Goal: Transaction & Acquisition: Purchase product/service

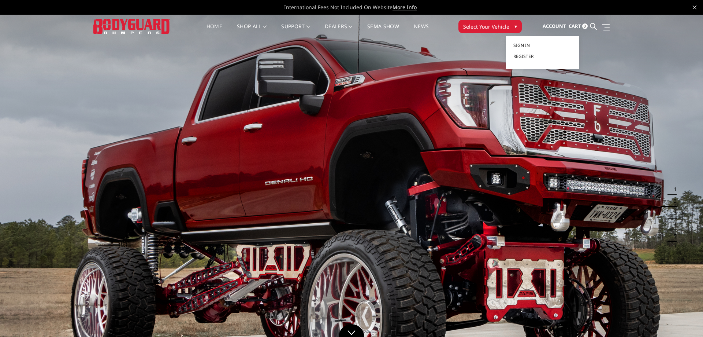
click at [529, 47] on span "Sign in" at bounding box center [522, 45] width 16 height 6
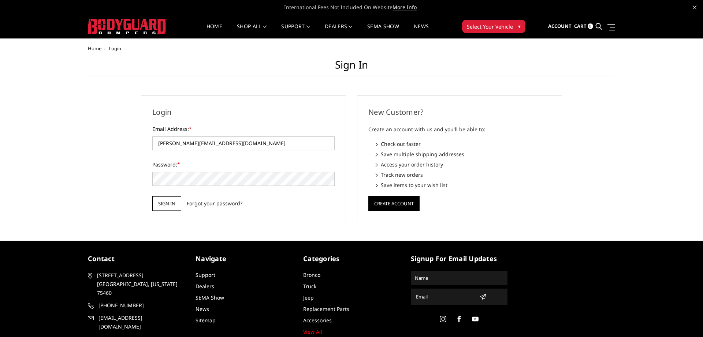
click at [163, 199] on input "Sign in" at bounding box center [166, 203] width 29 height 15
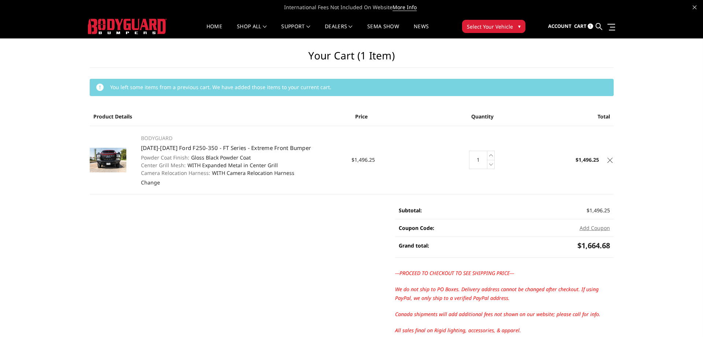
click at [610, 160] on icon at bounding box center [610, 160] width 5 height 5
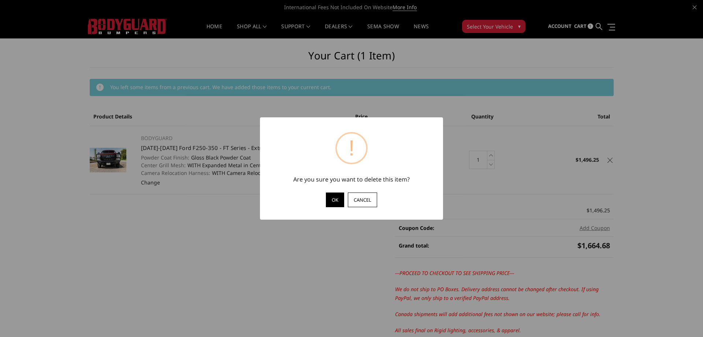
click at [337, 199] on button "OK" at bounding box center [335, 199] width 18 height 15
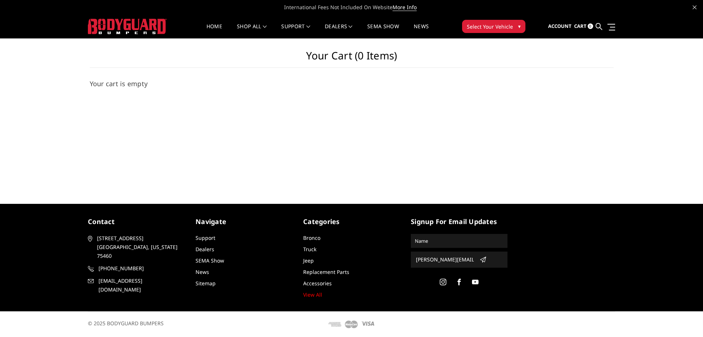
click at [487, 27] on span "Select Your Vehicle" at bounding box center [490, 27] width 46 height 8
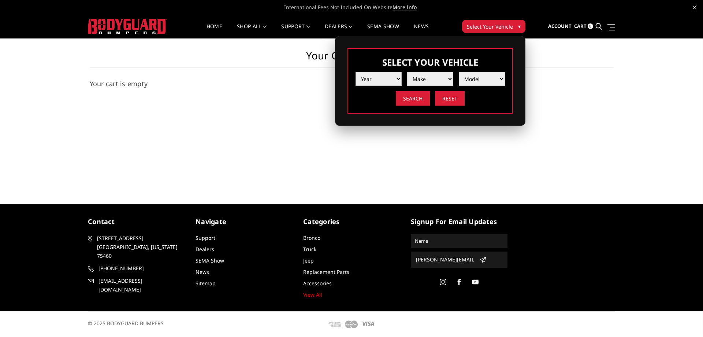
select select "yr_2024"
click option "2024" at bounding box center [0, 0] width 0 height 0
click at [407, 72] on select "Make Chevrolet Ford GMC Ram Toyota" at bounding box center [430, 79] width 46 height 14
select select "mk_gmc"
click option "GMC" at bounding box center [0, 0] width 0 height 0
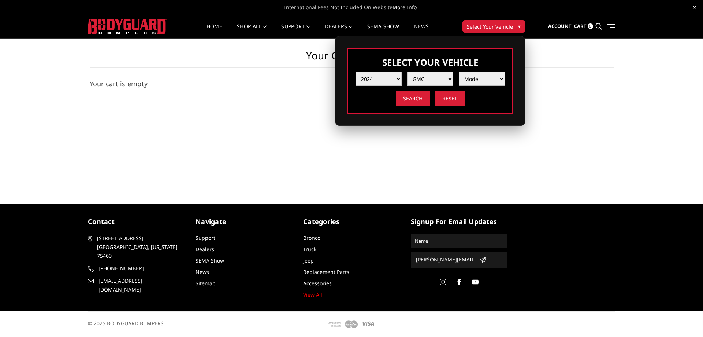
click at [459, 72] on select "Model Sierra 1500 Sierra 2500 / 3500" at bounding box center [482, 79] width 46 height 14
select select "md_sierra-2500-3500"
click option "Sierra 2500 / 3500" at bounding box center [0, 0] width 0 height 0
click at [412, 100] on input "Search" at bounding box center [413, 98] width 34 height 14
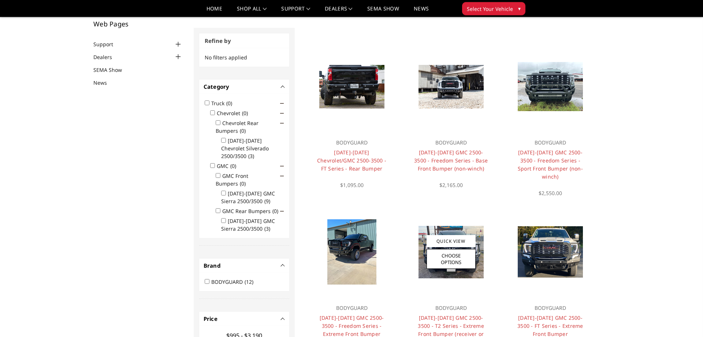
scroll to position [21, 0]
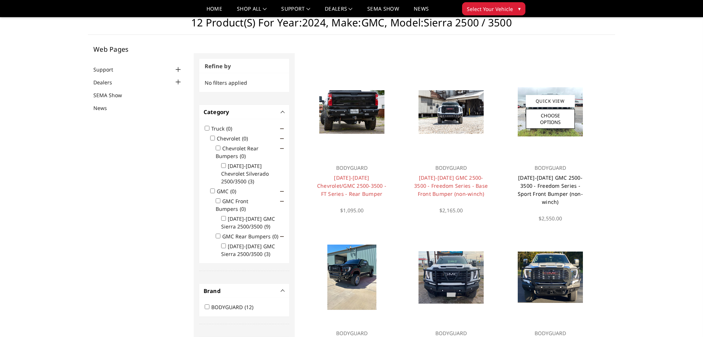
click at [546, 185] on link "[DATE]-[DATE] GMC 2500-3500 - Freedom Series - Sport Front Bumper (non-winch)" at bounding box center [550, 189] width 65 height 31
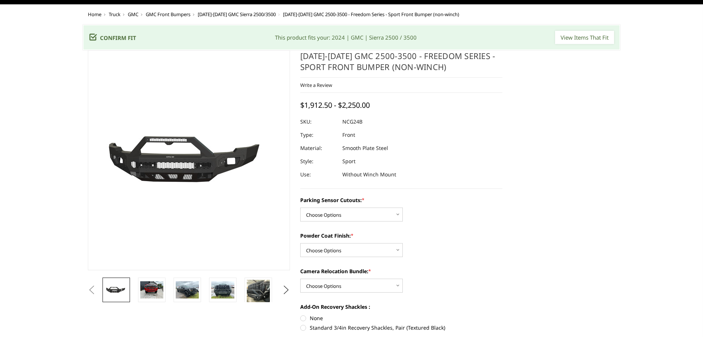
scroll to position [112, 0]
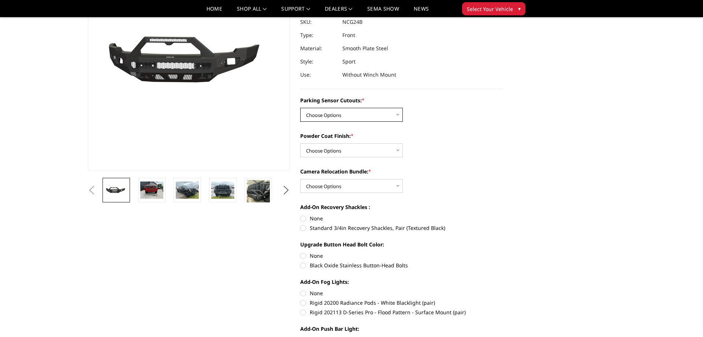
click at [300, 108] on select "Choose Options No - Without Parking Sensor Cutouts Yes - With Parking Sensor Cu…" at bounding box center [351, 115] width 103 height 14
select select "2853"
click option "No - Without Parking Sensor Cutouts" at bounding box center [0, 0] width 0 height 0
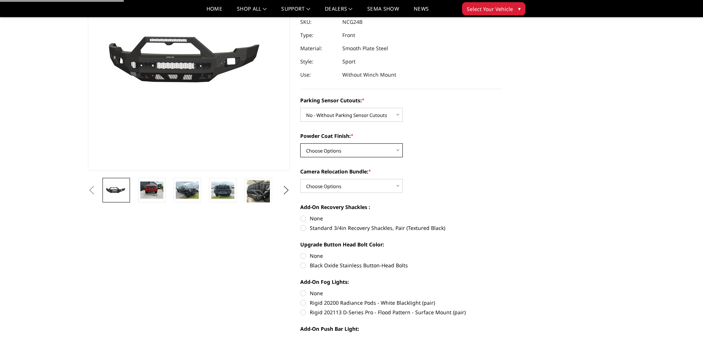
click at [300, 143] on select "Choose Options Bare Metal Texture Black Powder Coat" at bounding box center [351, 150] width 103 height 14
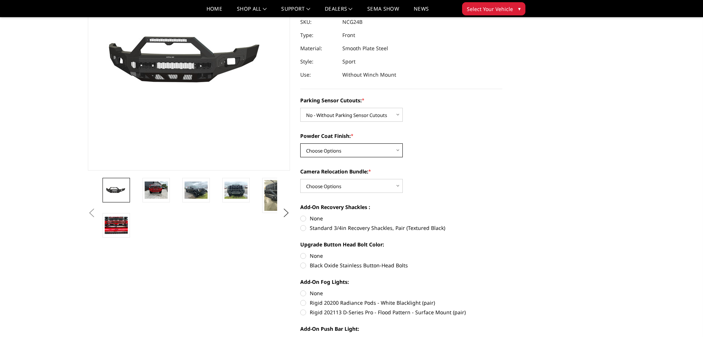
select select "2856"
click option "Texture Black Powder Coat" at bounding box center [0, 0] width 0 height 0
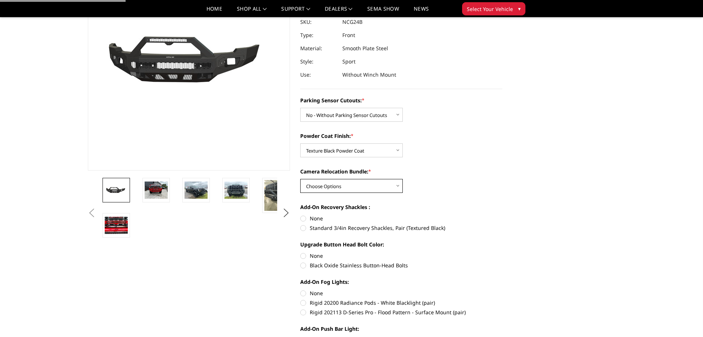
click at [300, 179] on select "Choose Options WITH Camera Relocation Bundle WITHOUT Camera Relocation Bundle" at bounding box center [351, 186] width 103 height 14
select select "2858"
click option "WITHOUT Camera Relocation Bundle" at bounding box center [0, 0] width 0 height 0
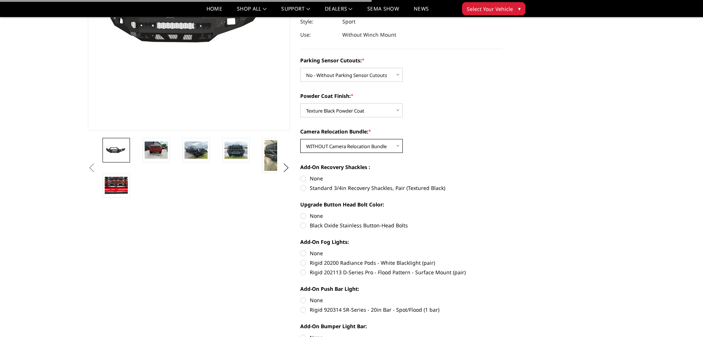
scroll to position [187, 0]
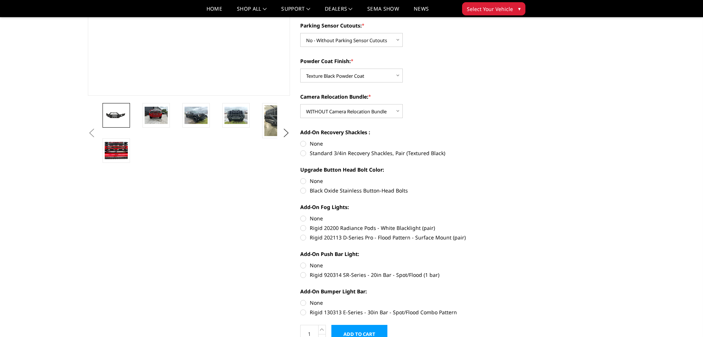
click at [302, 142] on label "None" at bounding box center [401, 144] width 202 height 8
click at [301, 140] on input "None" at bounding box center [300, 140] width 0 height 0
radio input "true"
click at [302, 188] on label "Black Oxide Stainless Button-Head Bolts" at bounding box center [401, 190] width 202 height 8
click at [503, 177] on input "Black Oxide Stainless Button-Head Bolts" at bounding box center [503, 177] width 0 height 0
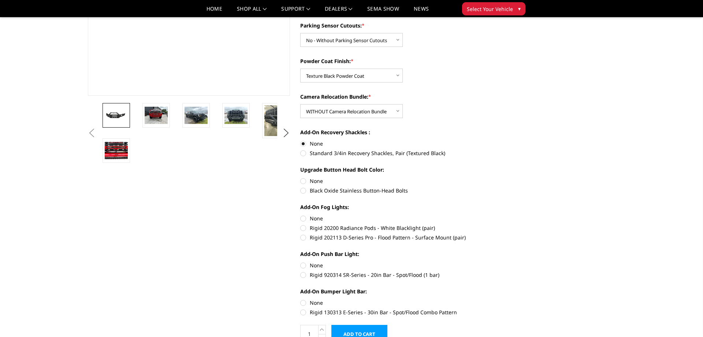
radio input "true"
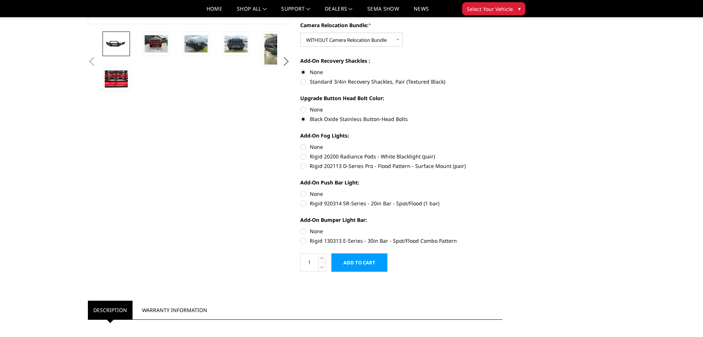
scroll to position [262, 0]
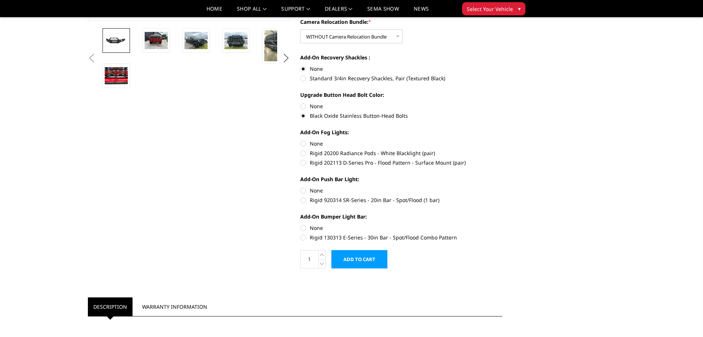
click at [303, 144] on label "None" at bounding box center [401, 144] width 202 height 8
click at [301, 140] on input "None" at bounding box center [300, 140] width 0 height 0
radio input "true"
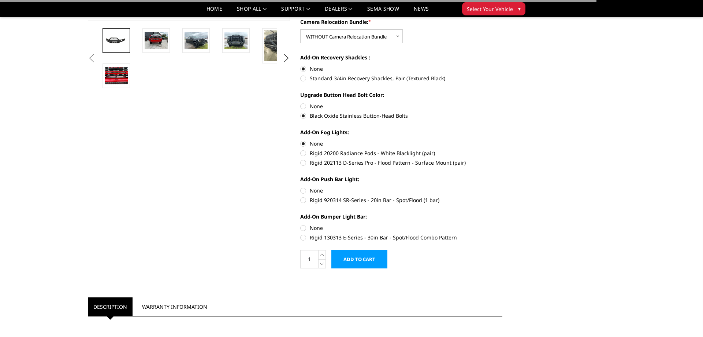
click at [303, 188] on label "None" at bounding box center [401, 190] width 202 height 8
click at [301, 187] on input "None" at bounding box center [300, 186] width 0 height 0
radio input "true"
click at [304, 228] on label "None" at bounding box center [401, 228] width 202 height 8
click at [301, 224] on input "None" at bounding box center [300, 224] width 0 height 0
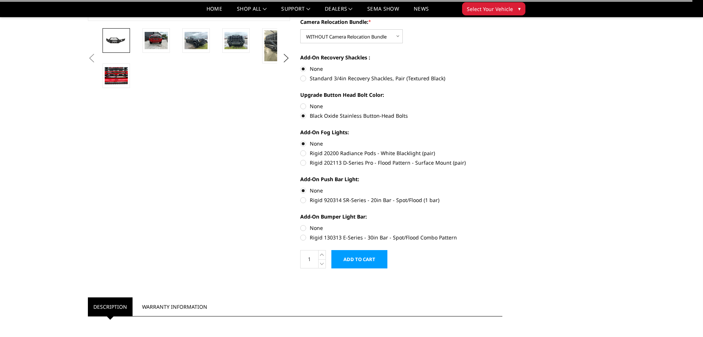
radio input "true"
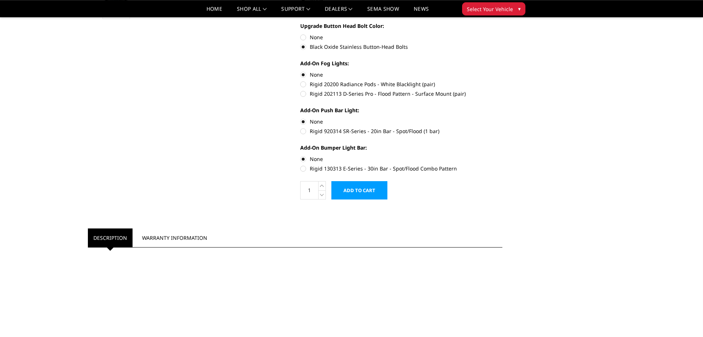
scroll to position [336, 0]
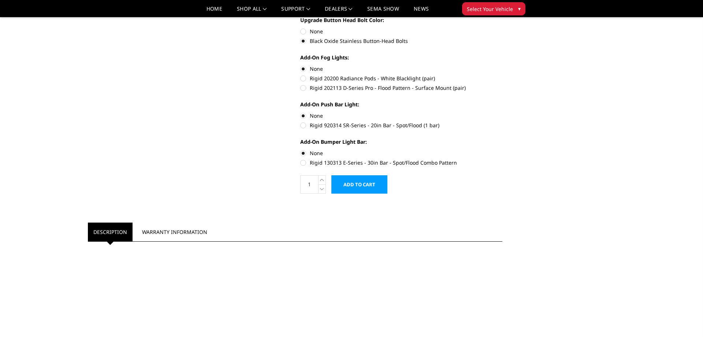
click at [359, 185] on input "Add to Cart" at bounding box center [360, 184] width 56 height 18
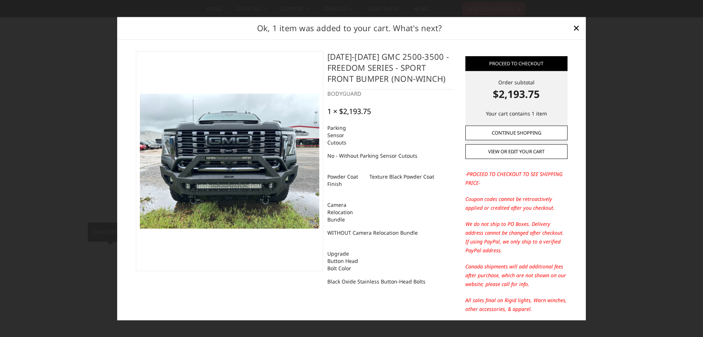
click at [525, 132] on link "Continue Shopping" at bounding box center [517, 132] width 102 height 15
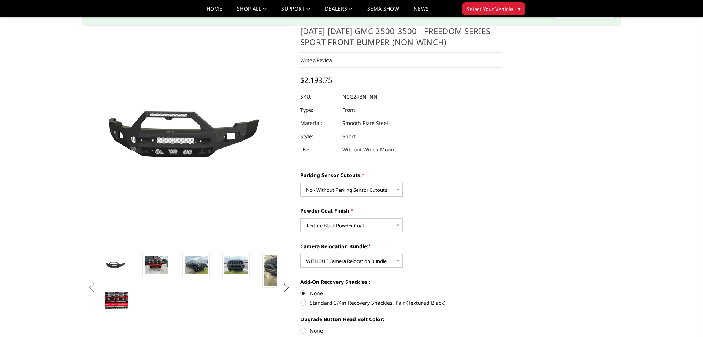
scroll to position [0, 0]
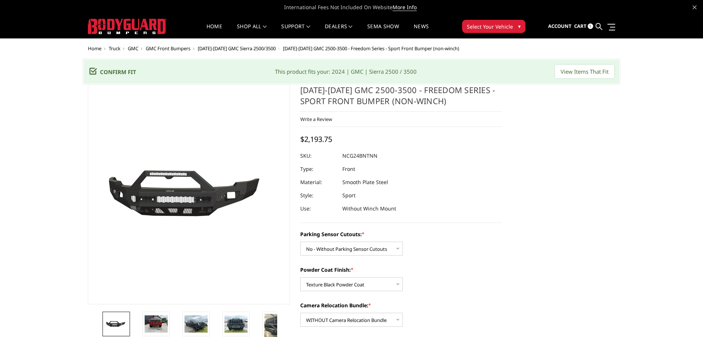
click at [581, 24] on span "Cart" at bounding box center [580, 26] width 12 height 7
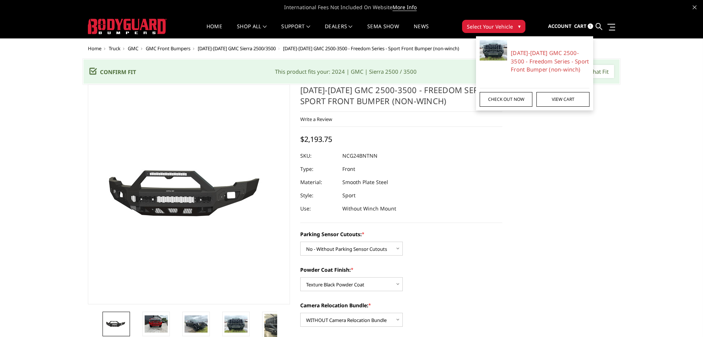
click at [506, 97] on link "Check out now" at bounding box center [506, 99] width 53 height 15
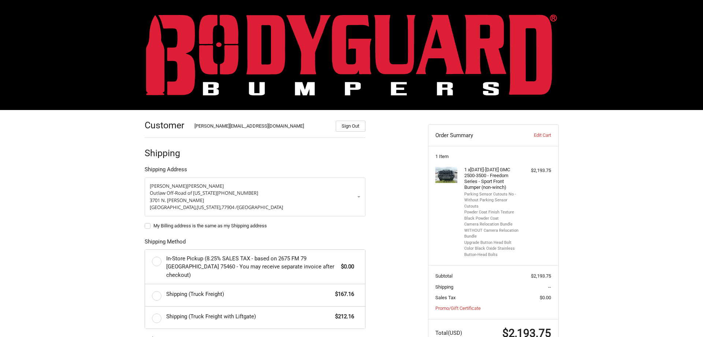
scroll to position [115, 0]
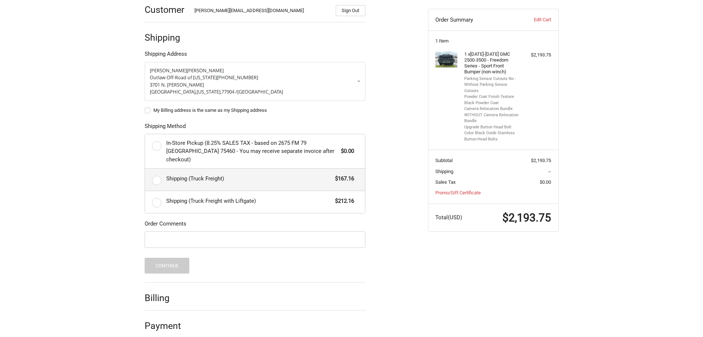
click at [207, 174] on span "Shipping (Truck Freight)" at bounding box center [249, 178] width 166 height 8
click at [145, 169] on input "Shipping (Truck Freight) $167.16" at bounding box center [145, 169] width 0 height 0
radio input "true"
